Goal: Task Accomplishment & Management: Use online tool/utility

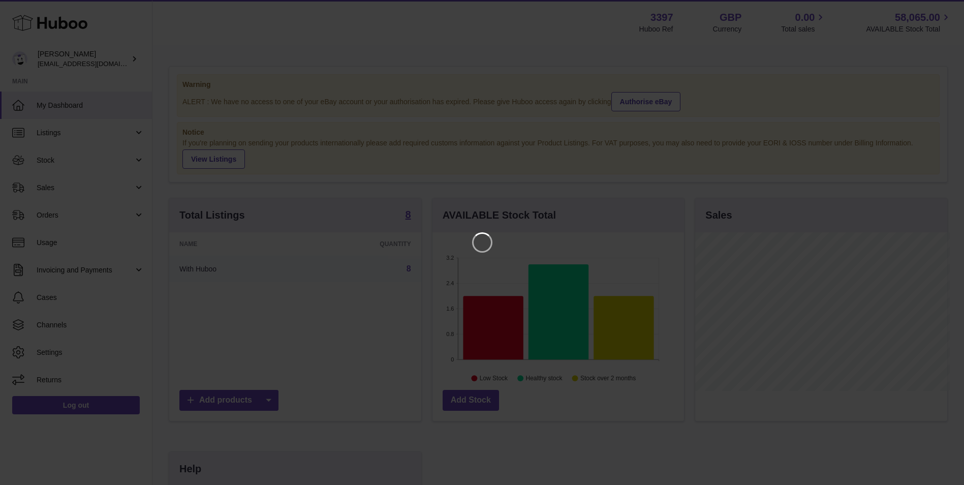
scroll to position [158, 254]
click at [944, 8] on icon "Close" at bounding box center [945, 9] width 12 height 12
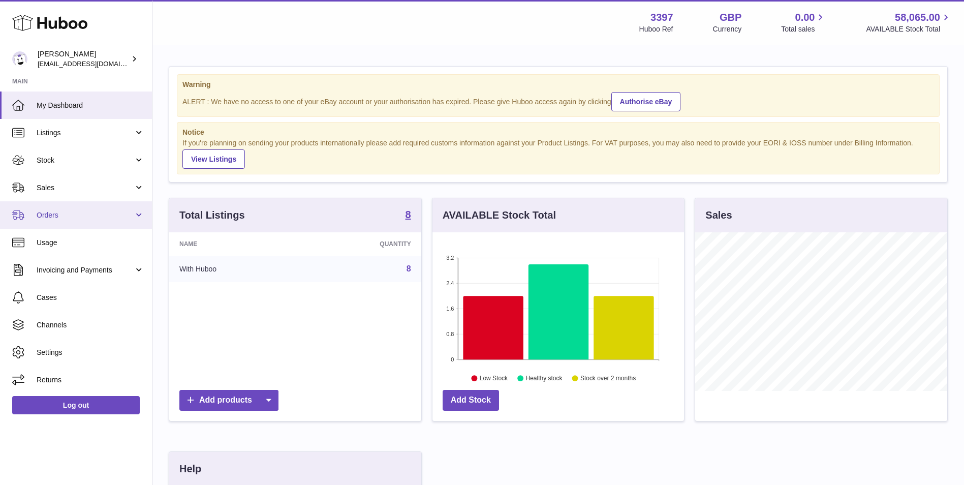
click at [61, 224] on link "Orders" at bounding box center [76, 214] width 152 height 27
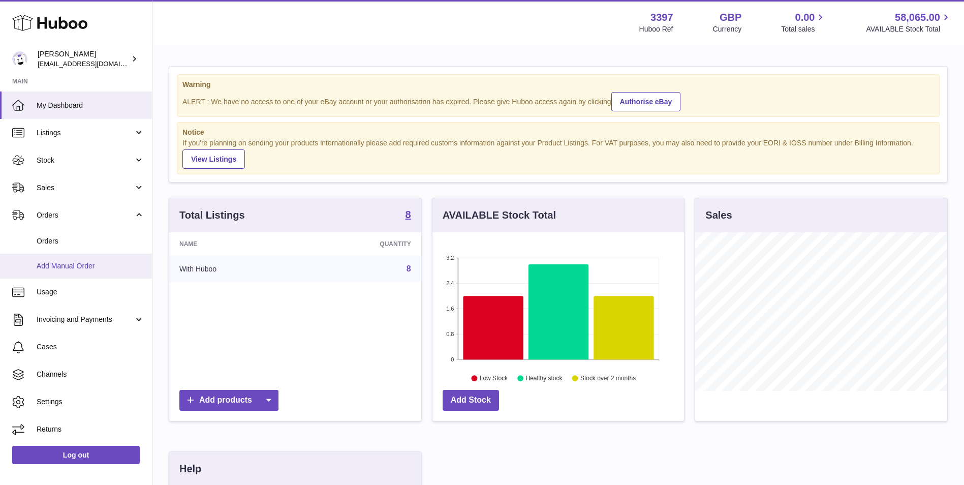
click at [54, 265] on span "Add Manual Order" at bounding box center [91, 266] width 108 height 10
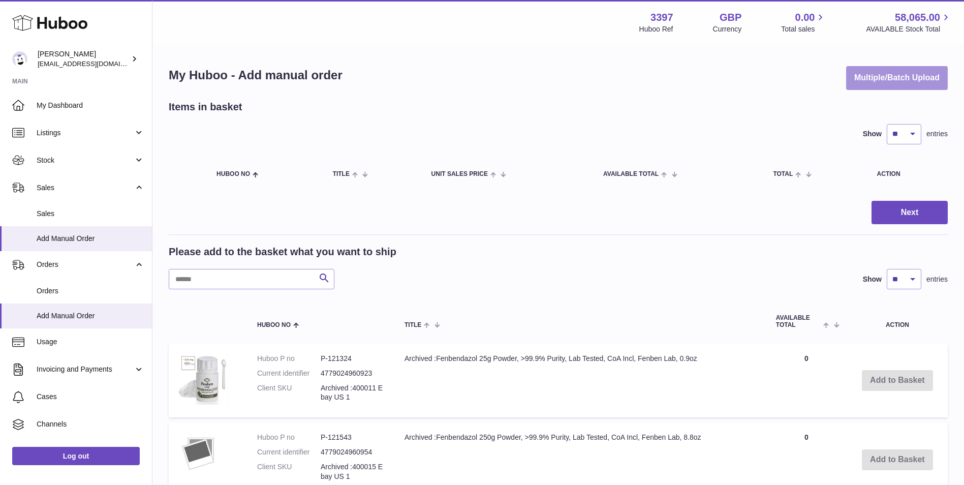
click at [888, 78] on button "Multiple/Batch Upload" at bounding box center [897, 78] width 102 height 24
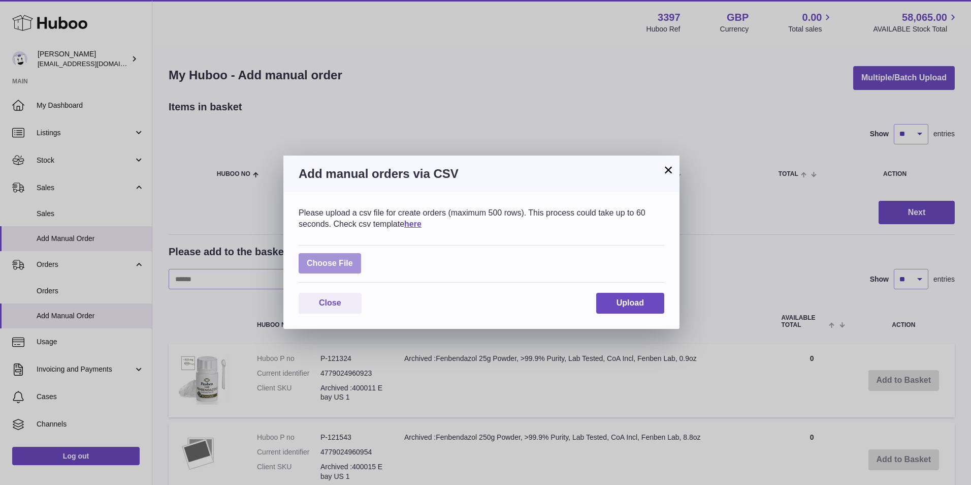
click at [345, 259] on label at bounding box center [330, 263] width 62 height 21
click at [353, 259] on input "file" at bounding box center [353, 258] width 1 height 1
type input "**********"
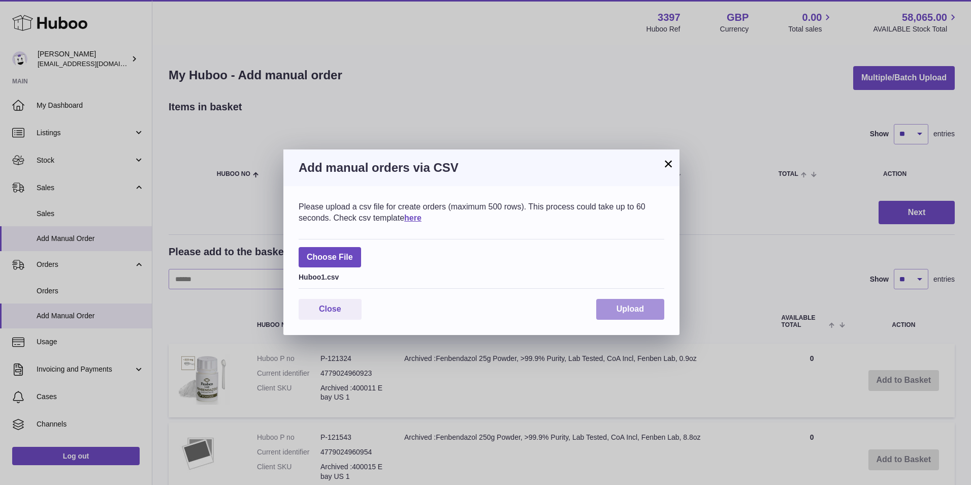
click at [629, 307] on span "Upload" at bounding box center [630, 308] width 27 height 9
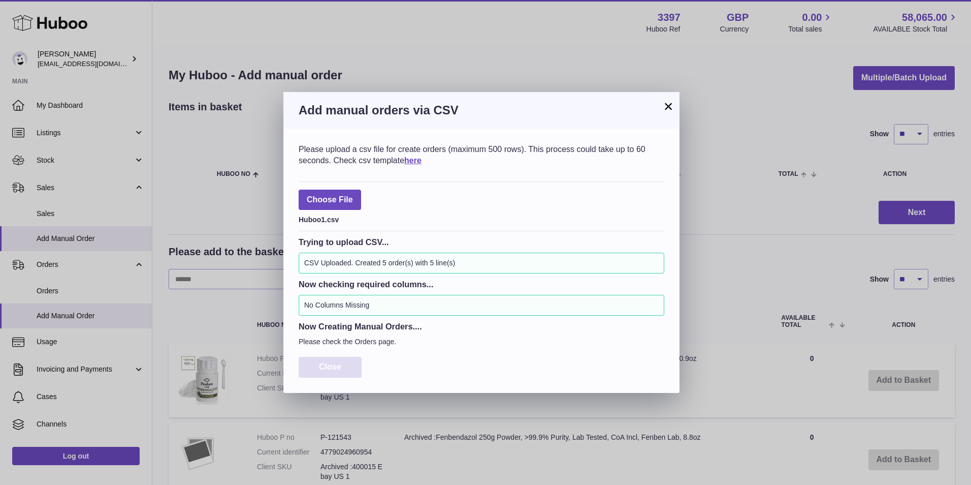
click at [322, 361] on button "Close" at bounding box center [330, 367] width 63 height 21
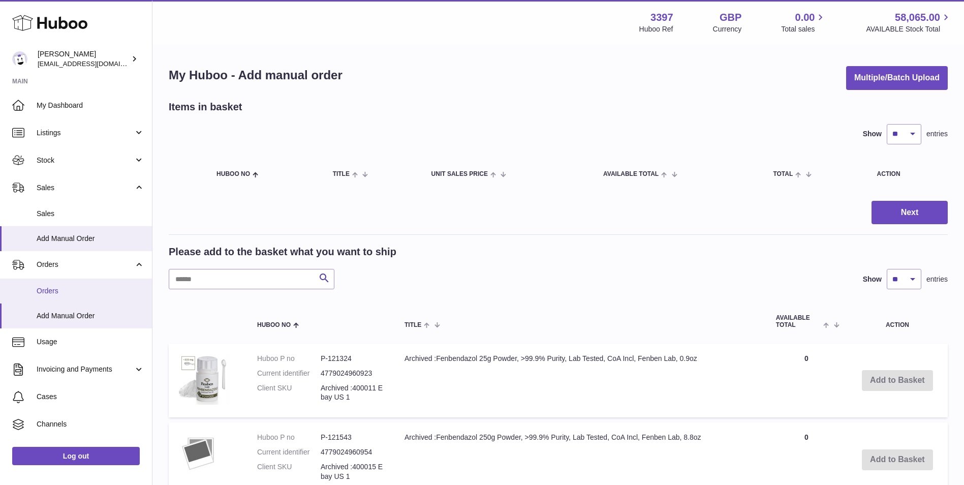
click at [67, 304] on link "Add Manual Order" at bounding box center [76, 315] width 152 height 25
click at [59, 294] on span "Orders" at bounding box center [91, 291] width 108 height 10
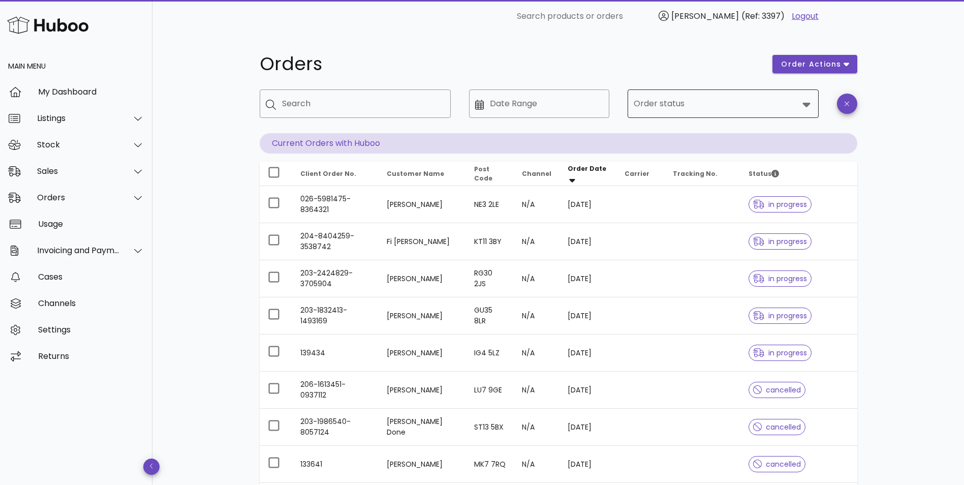
click at [679, 108] on input "Order status" at bounding box center [715, 104] width 165 height 16
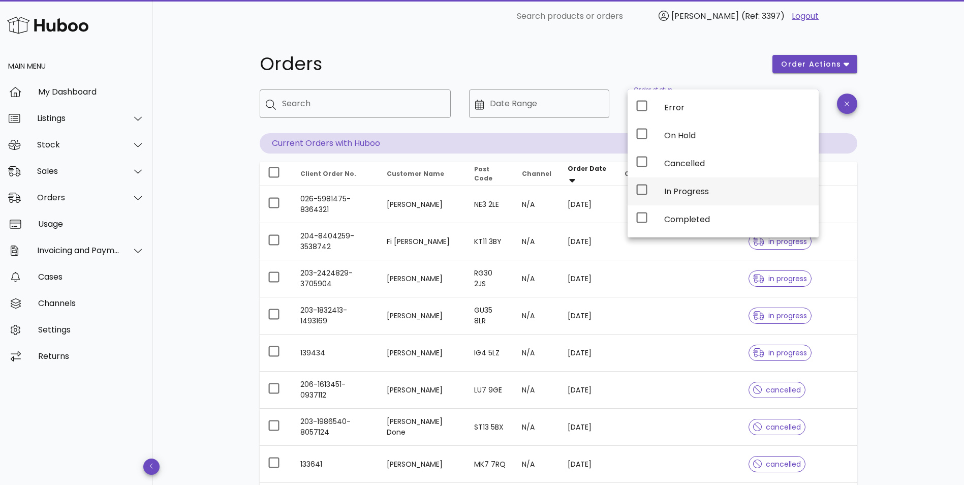
click at [670, 187] on div "In Progress" at bounding box center [737, 191] width 146 height 10
